Goal: Information Seeking & Learning: Understand process/instructions

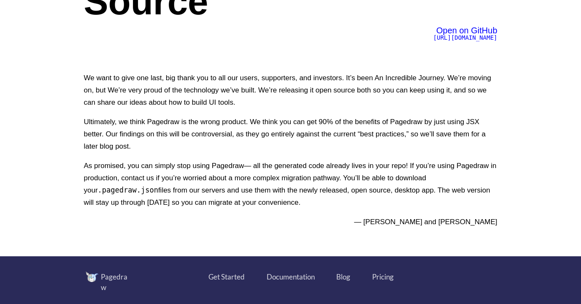
scroll to position [147, 0]
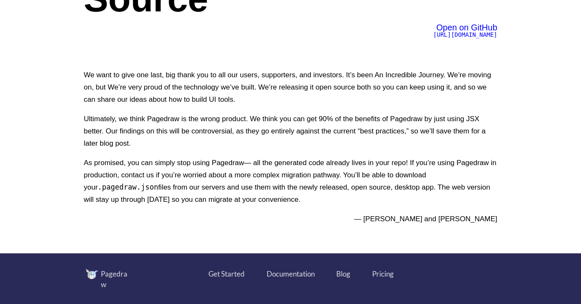
click at [193, 163] on p "As promised, you can simply stop using Pagedraw— all the generated code already…" at bounding box center [291, 181] width 414 height 49
click at [208, 163] on p "As promised, you can simply stop using Pagedraw— all the generated code already…" at bounding box center [291, 181] width 414 height 49
click at [175, 162] on p "As promised, you can simply stop using Pagedraw— all the generated code already…" at bounding box center [291, 181] width 414 height 49
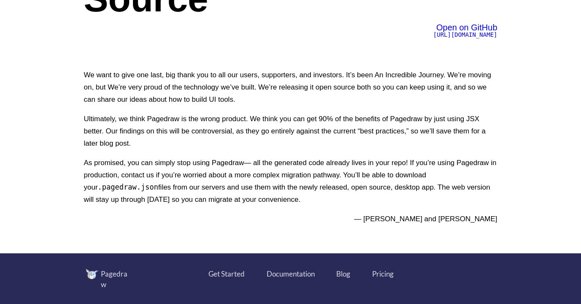
click at [175, 162] on p "As promised, you can simply stop using Pagedraw— all the generated code already…" at bounding box center [291, 181] width 414 height 49
click at [191, 161] on p "As promised, you can simply stop using Pagedraw— all the generated code already…" at bounding box center [291, 181] width 414 height 49
click at [211, 161] on p "As promised, you can simply stop using Pagedraw— all the generated code already…" at bounding box center [291, 181] width 414 height 49
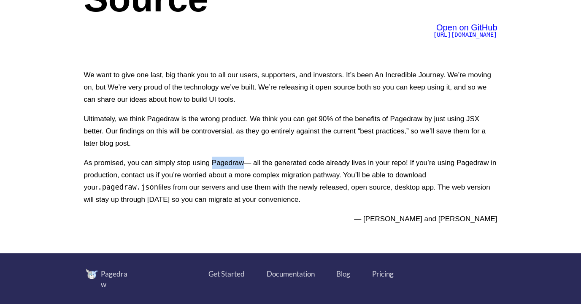
click at [226, 161] on p "As promised, you can simply stop using Pagedraw— all the generated code already…" at bounding box center [291, 181] width 414 height 49
click at [137, 174] on p "As promised, you can simply stop using Pagedraw— all the generated code already…" at bounding box center [291, 181] width 414 height 49
click at [163, 172] on p "As promised, you can simply stop using Pagedraw— all the generated code already…" at bounding box center [291, 181] width 414 height 49
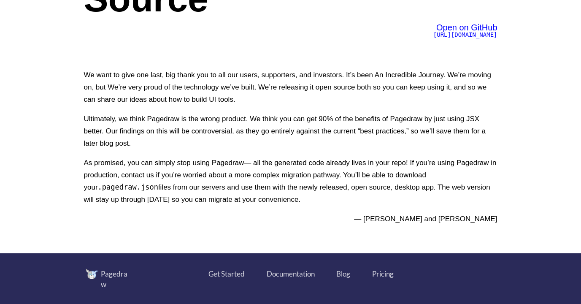
click at [170, 173] on p "As promised, you can simply stop using Pagedraw— all the generated code already…" at bounding box center [291, 181] width 414 height 49
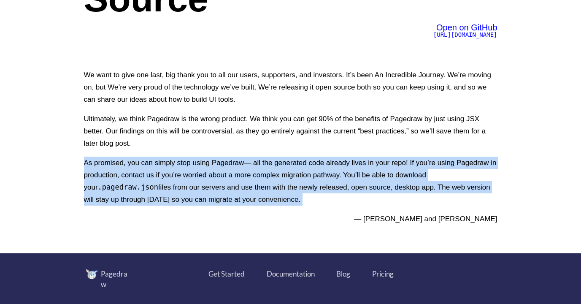
click at [156, 173] on p "As promised, you can simply stop using Pagedraw— all the generated code already…" at bounding box center [291, 181] width 414 height 49
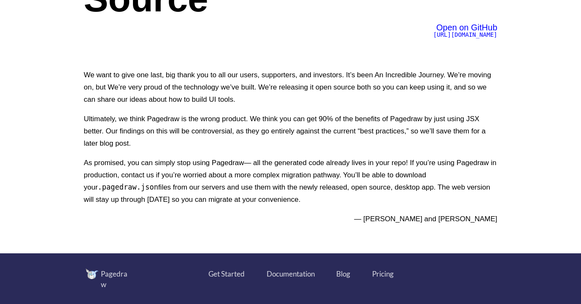
click at [156, 173] on p "As promised, you can simply stop using Pagedraw— all the generated code already…" at bounding box center [291, 181] width 414 height 49
click at [118, 187] on code ".pagedraw.json" at bounding box center [128, 187] width 60 height 8
click at [143, 185] on code ".pagedraw.json" at bounding box center [128, 187] width 60 height 8
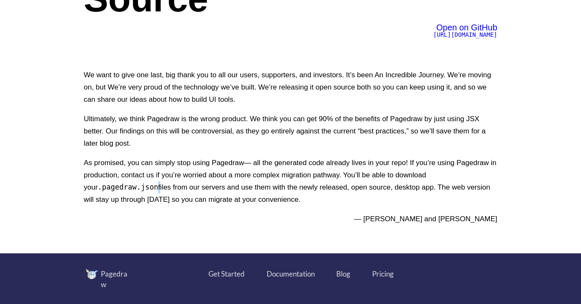
click at [156, 186] on p "As promised, you can simply stop using Pagedraw— all the generated code already…" at bounding box center [291, 181] width 414 height 49
click at [161, 186] on p "As promised, you can simply stop using Pagedraw— all the generated code already…" at bounding box center [291, 181] width 414 height 49
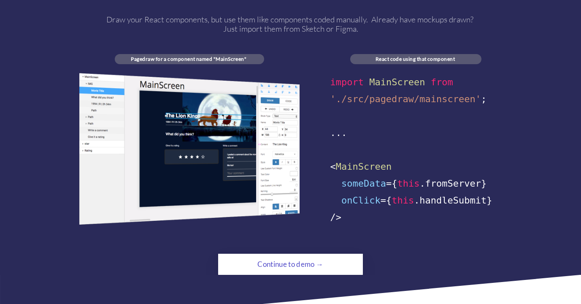
scroll to position [451, 0]
